Goal: Information Seeking & Learning: Check status

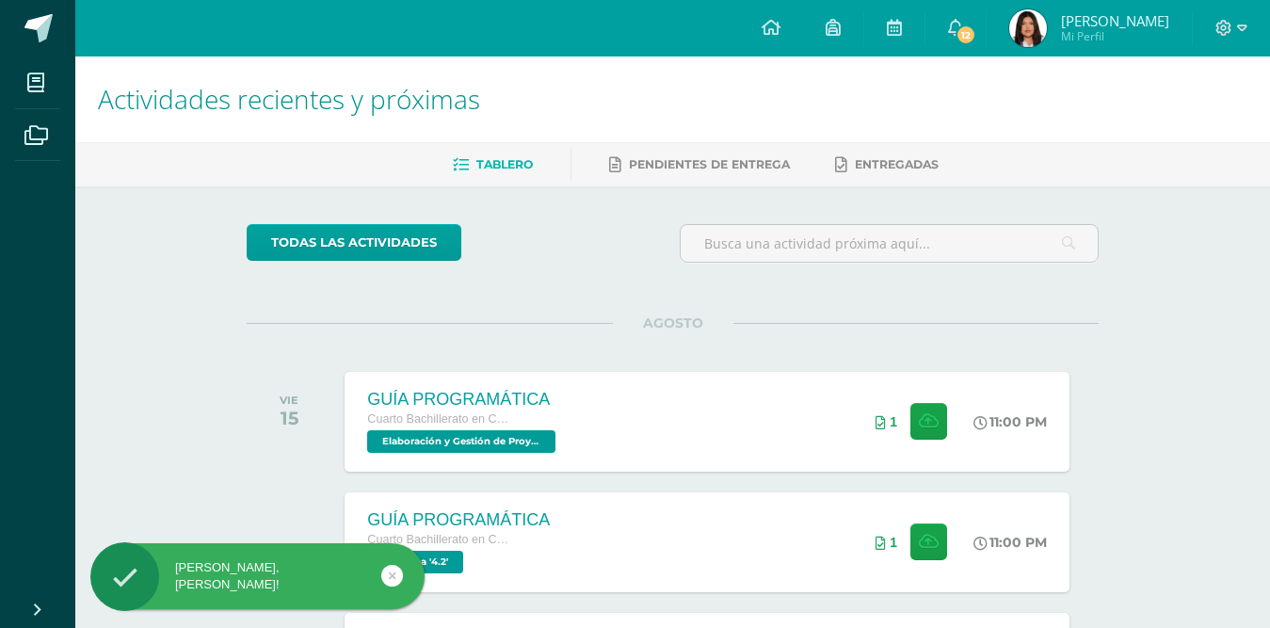
click at [1125, 27] on span "[PERSON_NAME]" at bounding box center [1115, 20] width 108 height 19
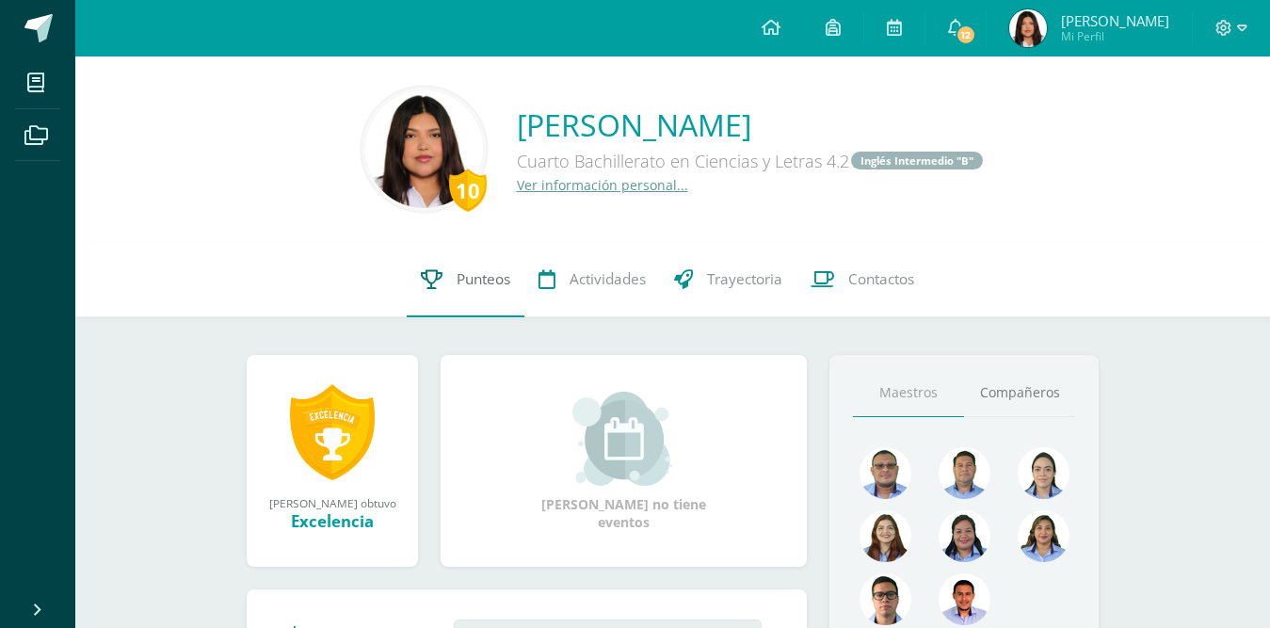
click at [494, 280] on span "Punteos" at bounding box center [484, 279] width 54 height 20
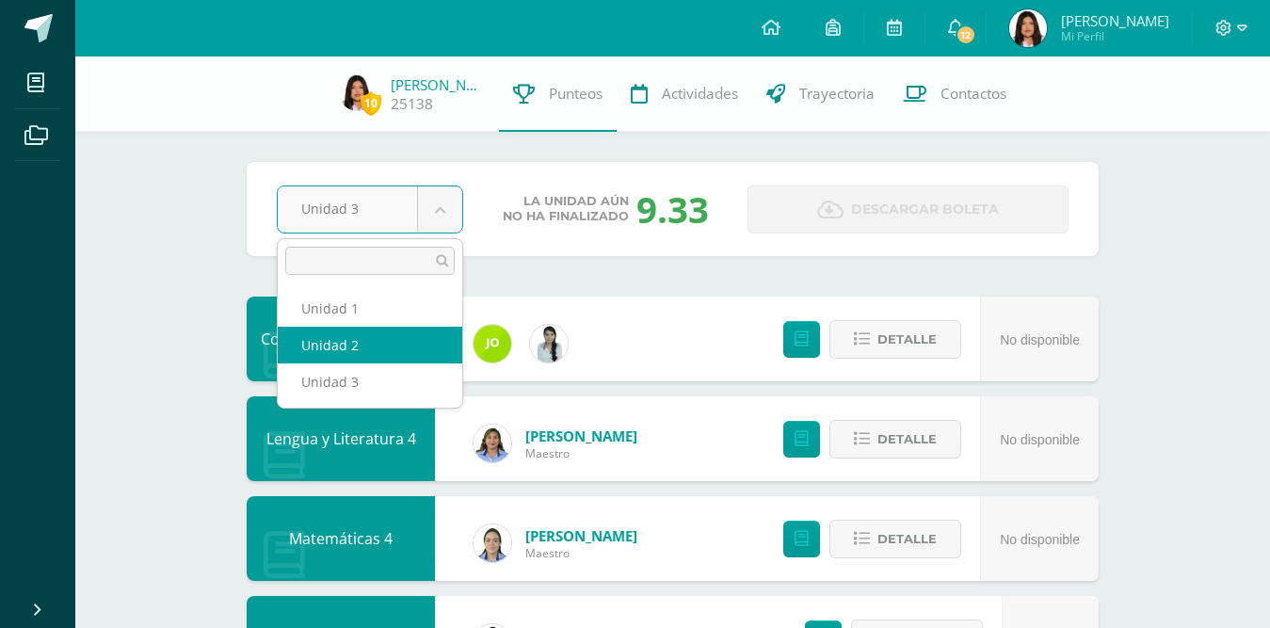
select select "Unidad 2"
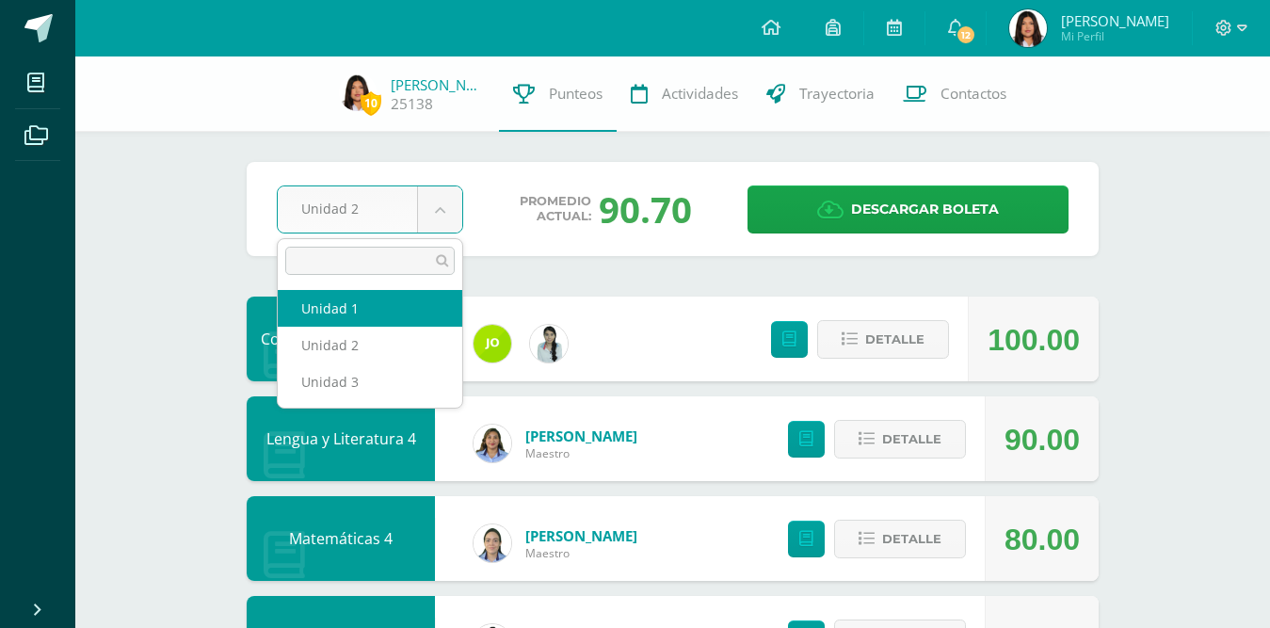
select select "Unidad 1"
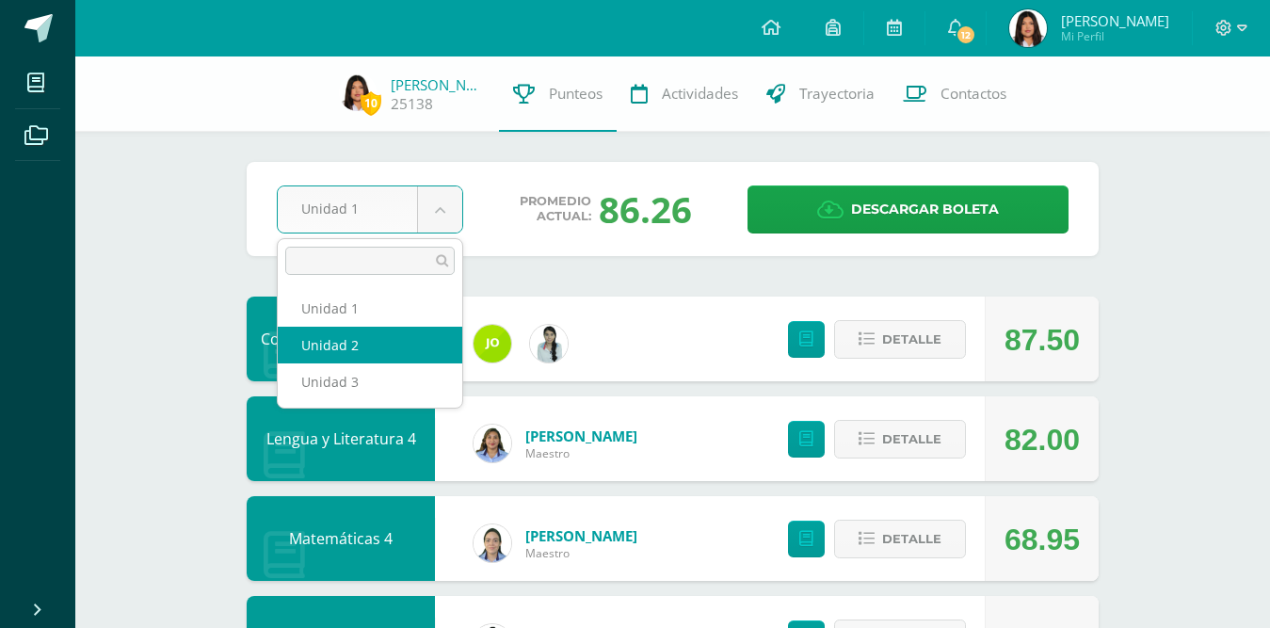
select select "Unidad 2"
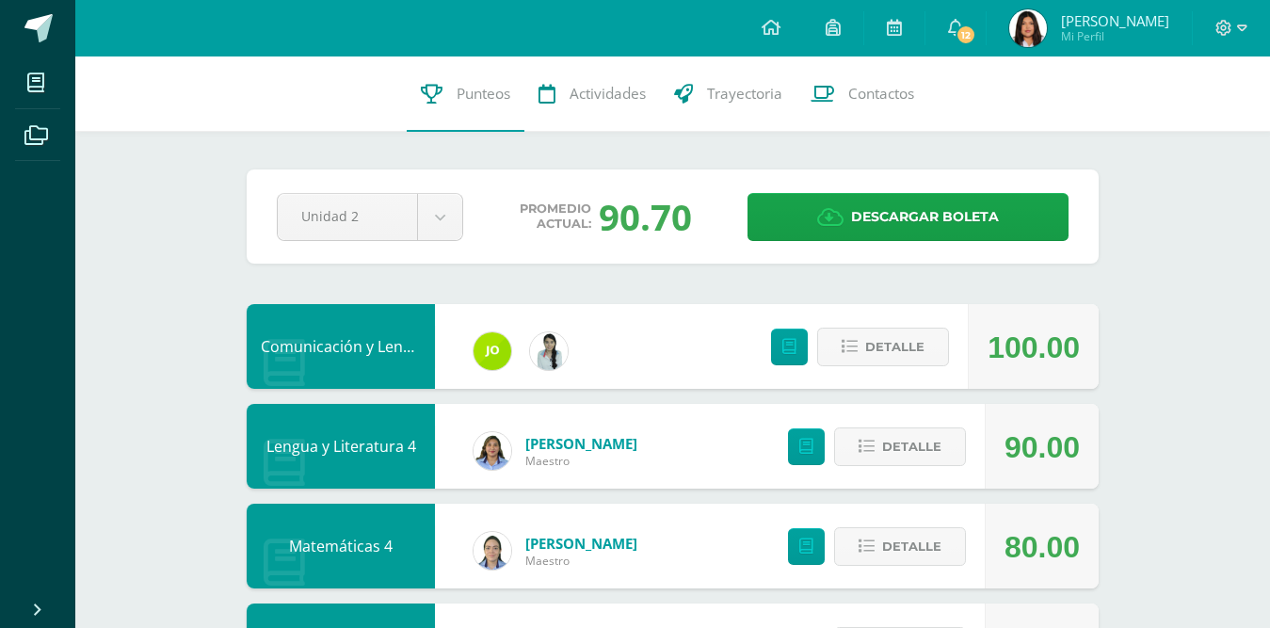
click at [1141, 61] on div "10 Rachell Felipe 25138 Punteos Actividades Trayectoria Contactos" at bounding box center [672, 94] width 1195 height 75
click at [1141, 29] on span "[PERSON_NAME]" at bounding box center [1115, 20] width 108 height 19
